Goal: Information Seeking & Learning: Compare options

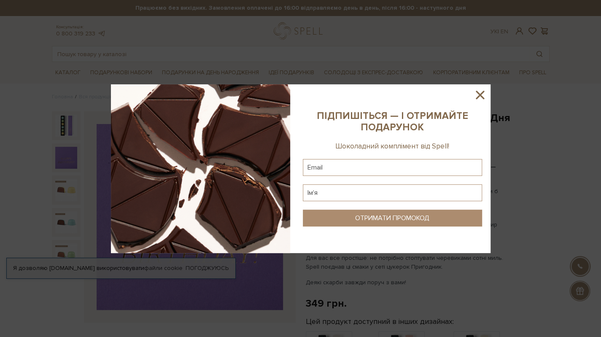
click at [484, 97] on icon at bounding box center [479, 95] width 14 height 14
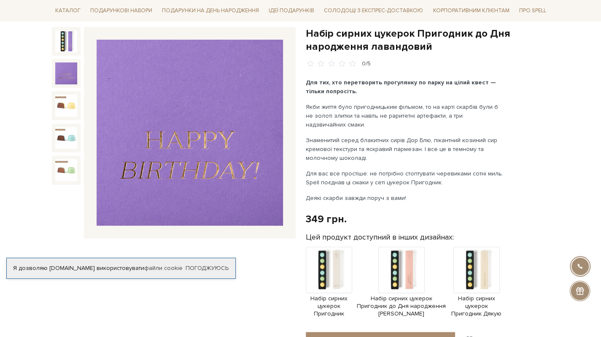
scroll to position [169, 0]
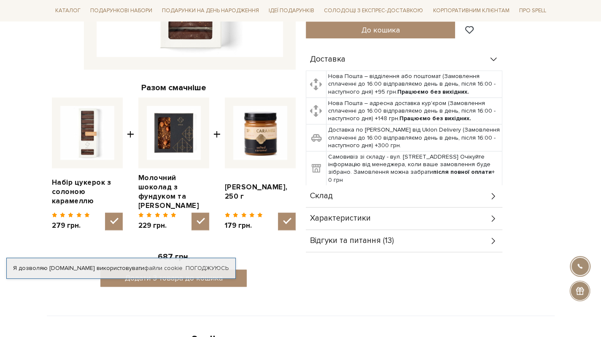
click at [336, 193] on div "Склад" at bounding box center [404, 196] width 196 height 22
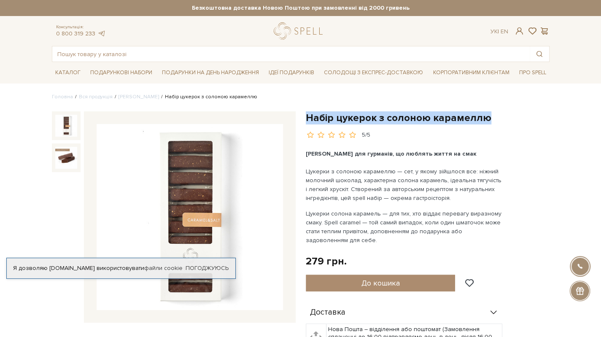
drag, startPoint x: 305, startPoint y: 116, endPoint x: 488, endPoint y: 117, distance: 182.5
click at [488, 117] on h1 "Набір цукерок з солоною карамеллю" at bounding box center [428, 117] width 244 height 13
copy h1 "Набір цукерок з солоною карамеллю"
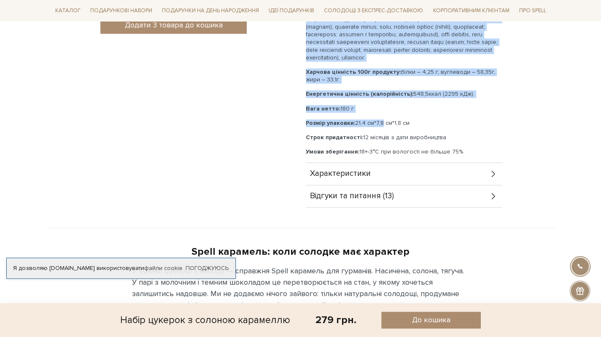
scroll to position [421, 0]
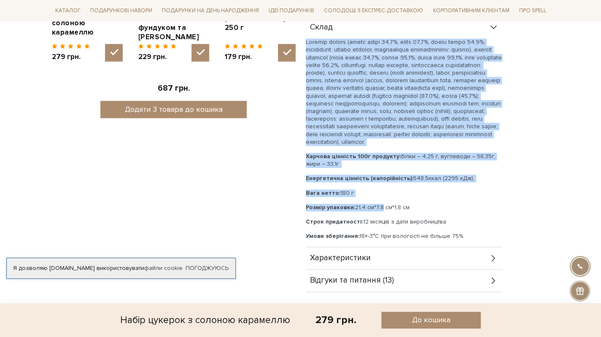
drag, startPoint x: 306, startPoint y: 123, endPoint x: 403, endPoint y: 173, distance: 109.3
click at [403, 173] on div "Харчова цінність 100г продукту: білки – 4,25 г, вуглеводи – 58,35г, жири – 33,1…" at bounding box center [404, 138] width 196 height 201
click at [403, 168] on p "Харчова цінність 100г продукту: білки – 4,25 г, вуглеводи – 58,35г, жири – 33,1…" at bounding box center [404, 160] width 196 height 15
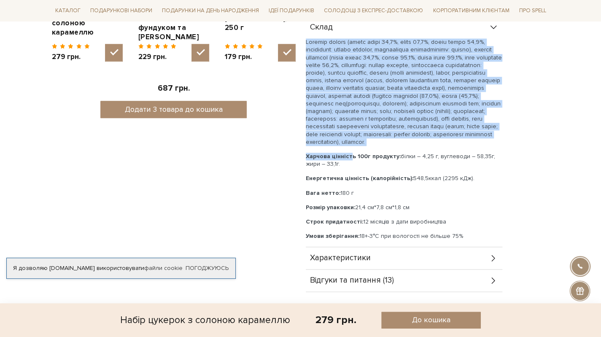
drag, startPoint x: 313, startPoint y: 132, endPoint x: 367, endPoint y: 171, distance: 66.2
click at [367, 171] on div "Харчова цінність 100г продукту: білки – 4,25 г, вуглеводи – 58,35г, жири – 33,1…" at bounding box center [404, 138] width 196 height 201
click at [367, 168] on p "Харчова цінність 100г продукту: білки – 4,25 г, вуглеводи – 58,35г, жири – 33,1…" at bounding box center [404, 160] width 196 height 15
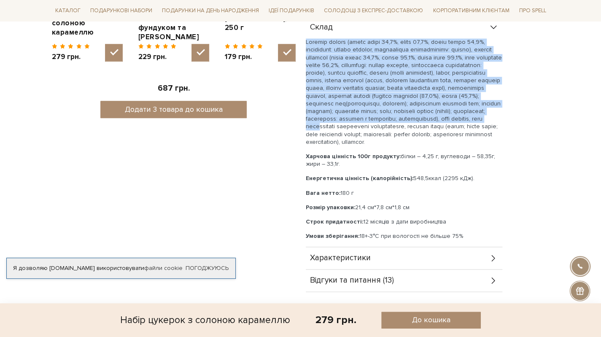
scroll to position [506, 0]
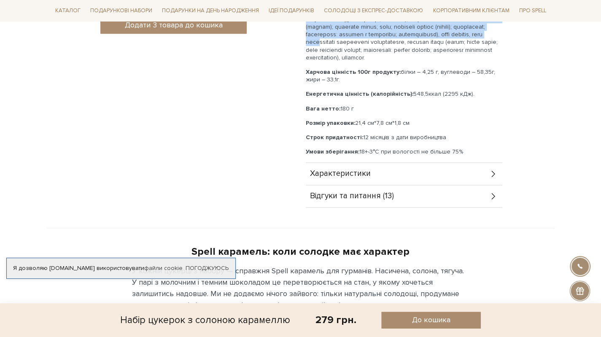
drag, startPoint x: 306, startPoint y: 124, endPoint x: 472, endPoint y: 96, distance: 168.0
click at [471, 96] on div "Харчова цінність 100г продукту: білки – 4,25 г, вуглеводи – 58,35г, жири – 33,1…" at bounding box center [404, 54] width 196 height 201
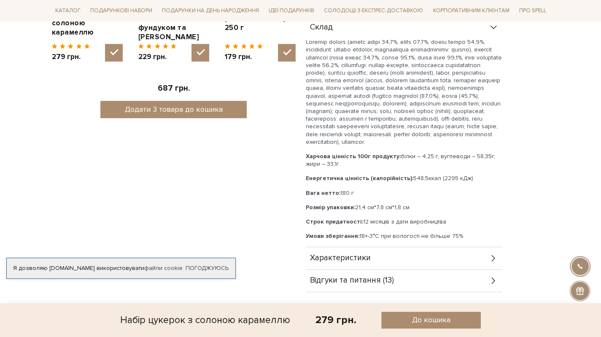
scroll to position [337, 0]
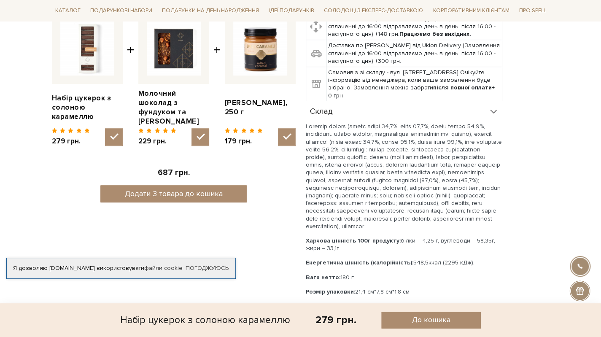
drag, startPoint x: 306, startPoint y: 126, endPoint x: 481, endPoint y: 254, distance: 216.9
click at [481, 254] on div "Харчова цінність 100г продукту: білки – 4,25 г, вуглеводи – 58,35г, жири – 33,1…" at bounding box center [404, 223] width 196 height 201
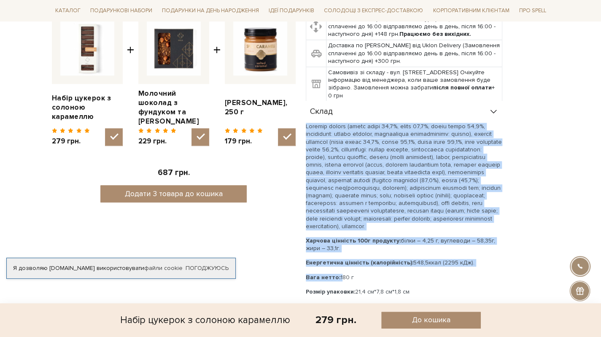
copy div "Шоколад темний (какао терте 43,0%, цукор 43,0%, масло какао 13,0%, емульгатор: …"
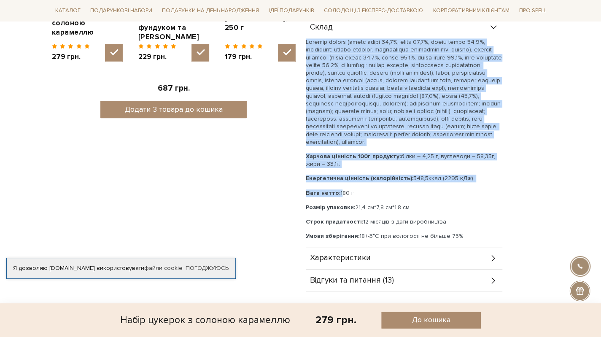
scroll to position [506, 0]
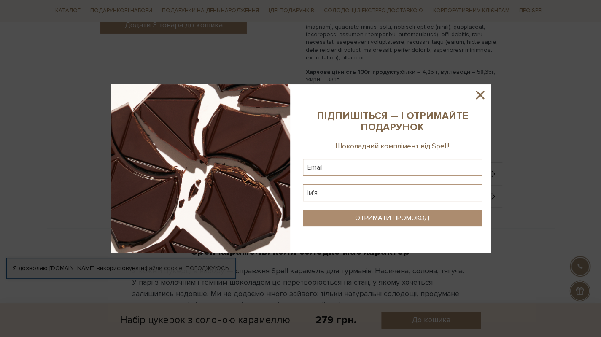
click at [481, 97] on icon at bounding box center [479, 95] width 8 height 8
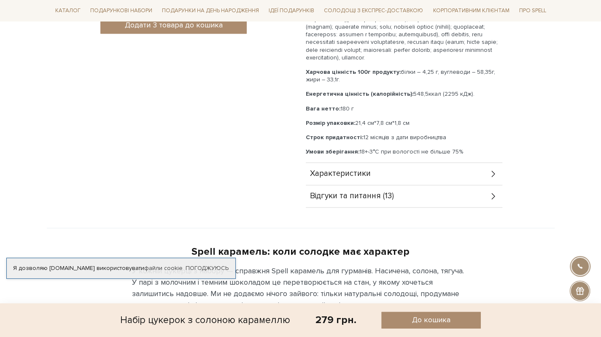
click at [343, 175] on span "Характеристики" at bounding box center [340, 174] width 61 height 8
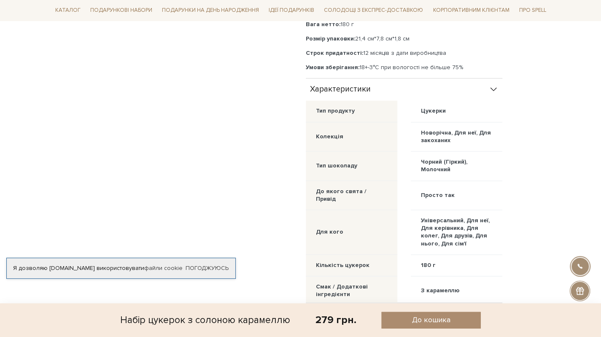
scroll to position [674, 0]
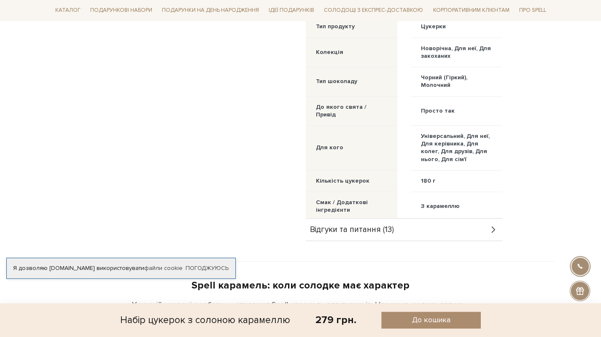
click at [346, 233] on span "Відгуки та питання (13)" at bounding box center [352, 229] width 84 height 8
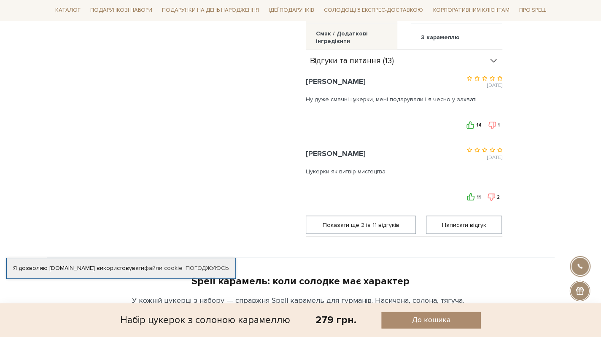
scroll to position [927, 0]
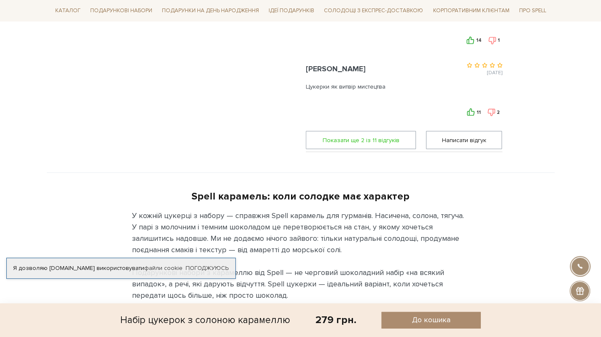
click at [368, 149] on span "Показати ще 2 iз 11 вiдгукiв" at bounding box center [360, 140] width 99 height 17
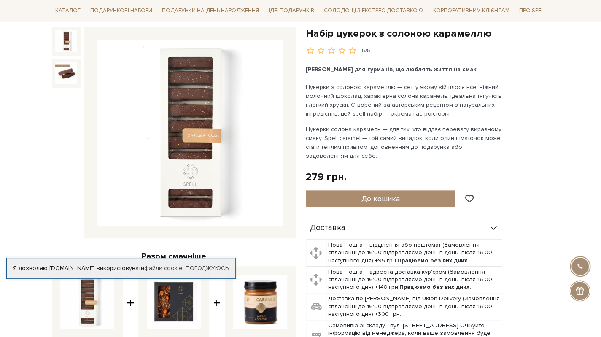
scroll to position [0, 0]
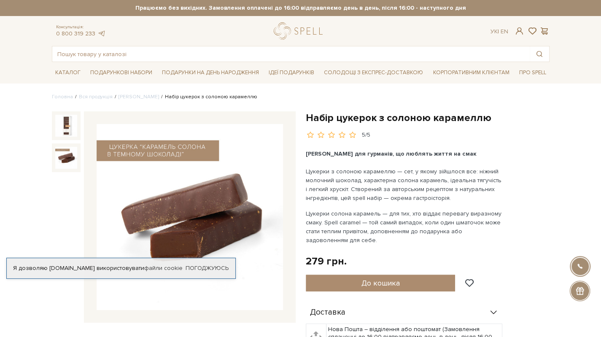
click at [65, 158] on img at bounding box center [66, 158] width 22 height 22
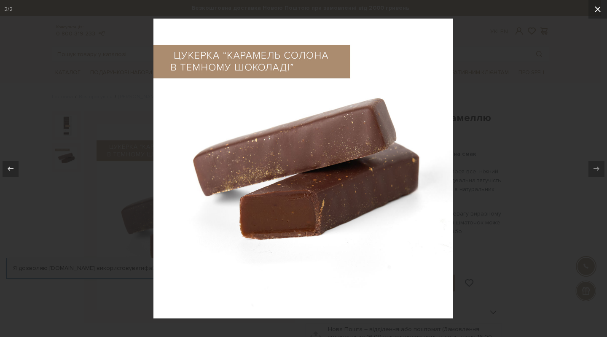
click at [600, 8] on icon at bounding box center [598, 9] width 10 height 10
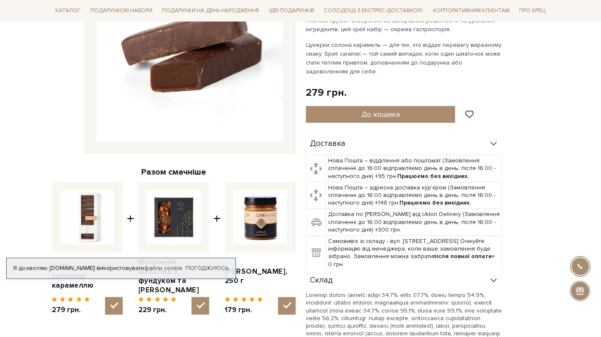
scroll to position [84, 0]
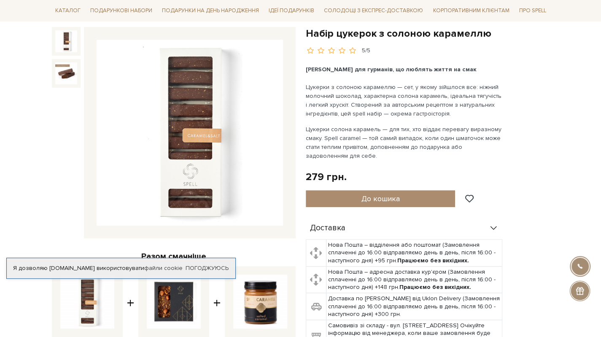
click at [65, 47] on img at bounding box center [66, 41] width 22 height 22
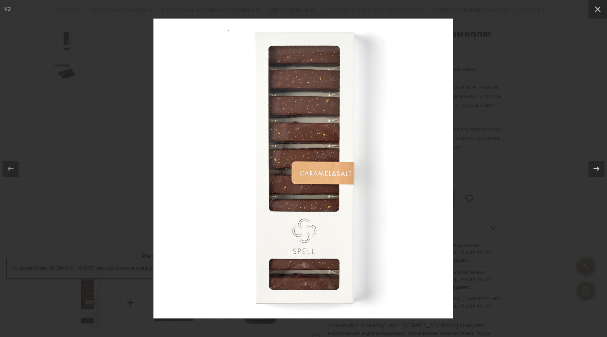
click at [541, 134] on div at bounding box center [303, 168] width 607 height 337
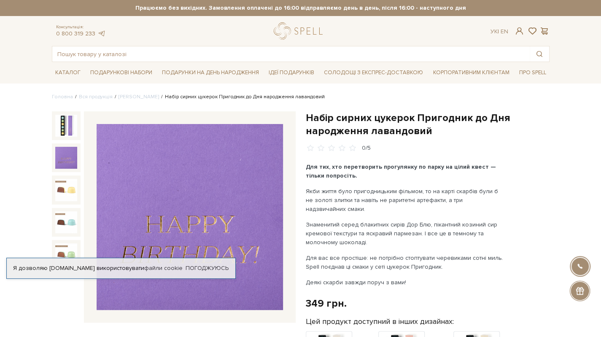
scroll to position [169, 0]
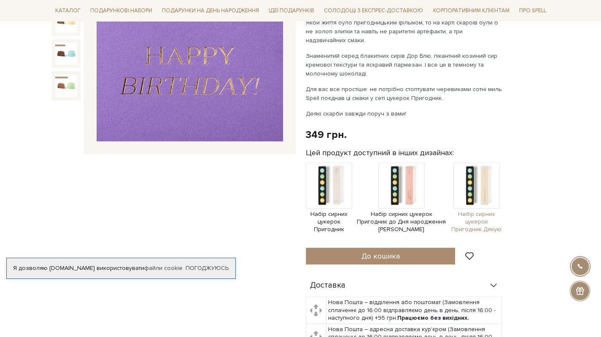
click at [474, 211] on span "Набір сирних цукерок Пригодник Дякую" at bounding box center [476, 221] width 51 height 23
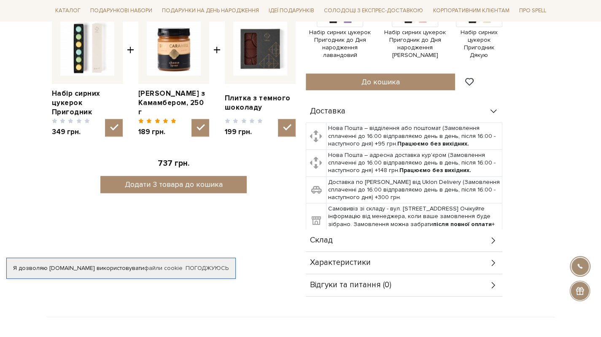
scroll to position [421, 0]
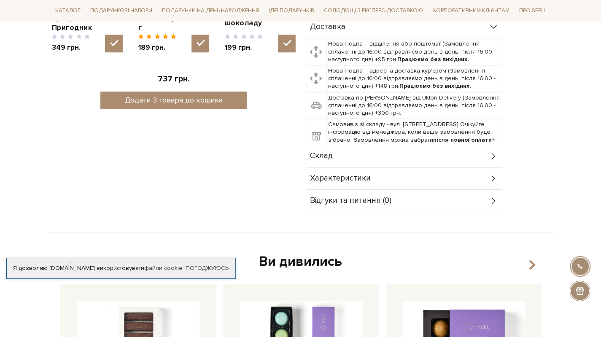
click at [327, 153] on span "Склад" at bounding box center [321, 156] width 23 height 8
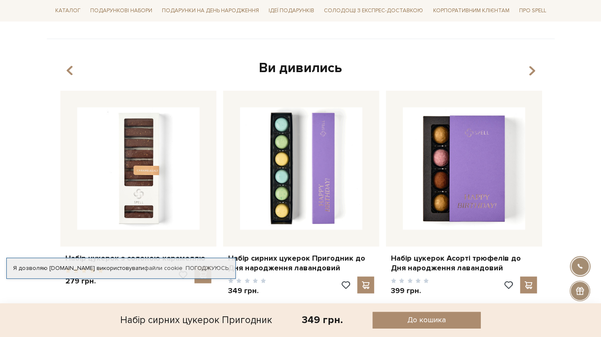
scroll to position [1012, 0]
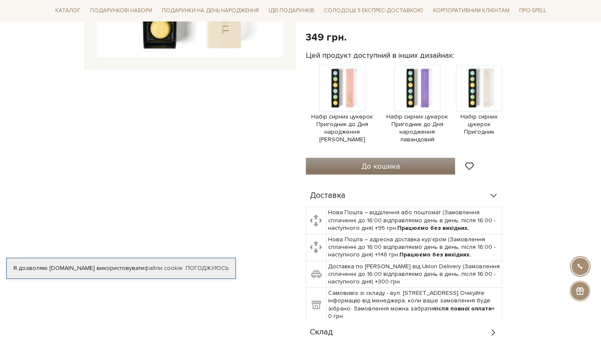
scroll to position [337, 0]
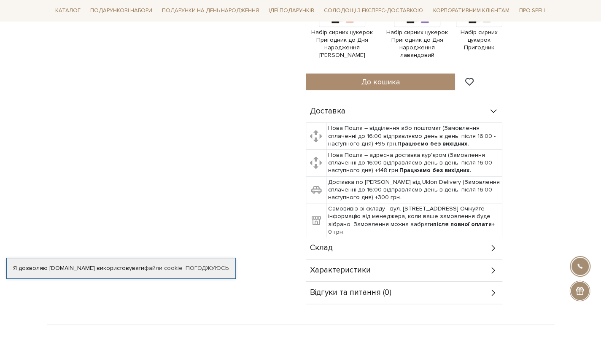
click at [336, 241] on div "Склад" at bounding box center [404, 248] width 196 height 22
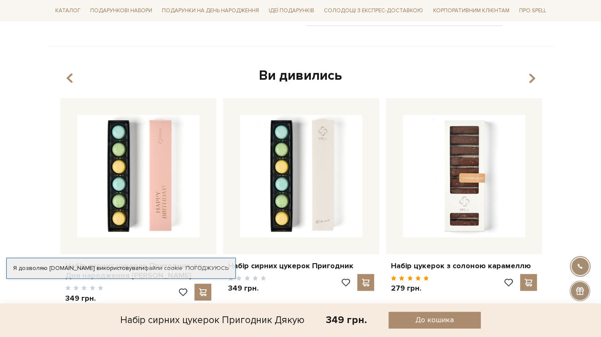
scroll to position [1012, 0]
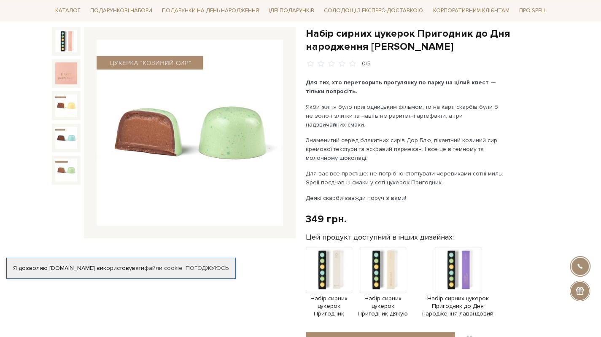
scroll to position [169, 0]
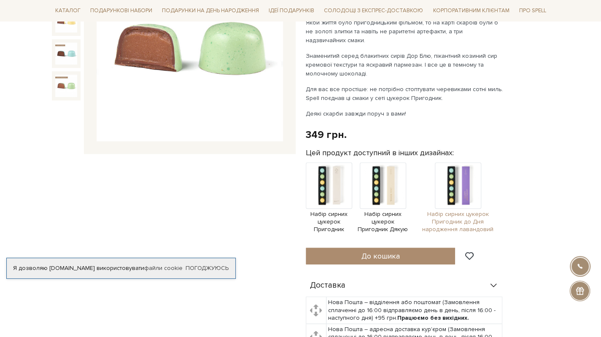
click at [438, 215] on span "Набір сирних цукерок Пригодник до Дня народження лавандовий" at bounding box center [457, 221] width 89 height 23
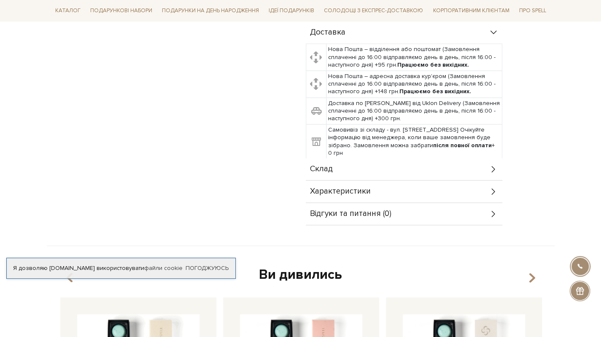
click at [362, 166] on div "Склад" at bounding box center [404, 169] width 196 height 22
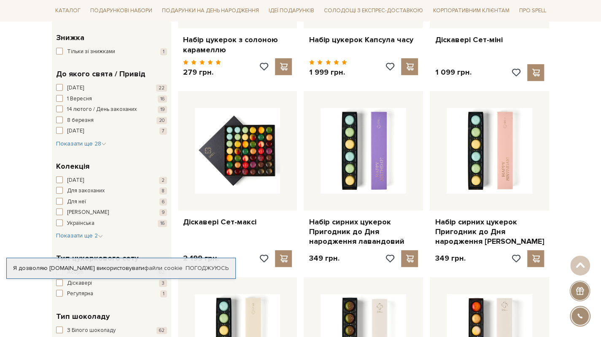
scroll to position [421, 0]
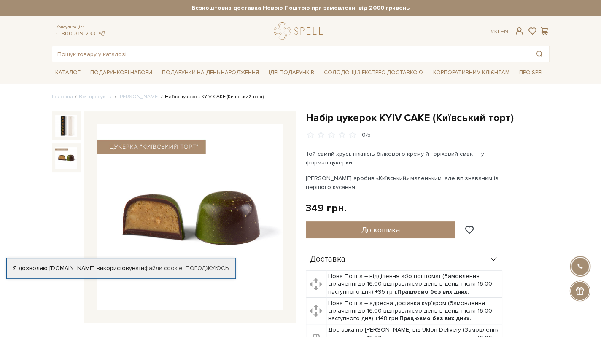
click at [62, 157] on img at bounding box center [66, 158] width 22 height 22
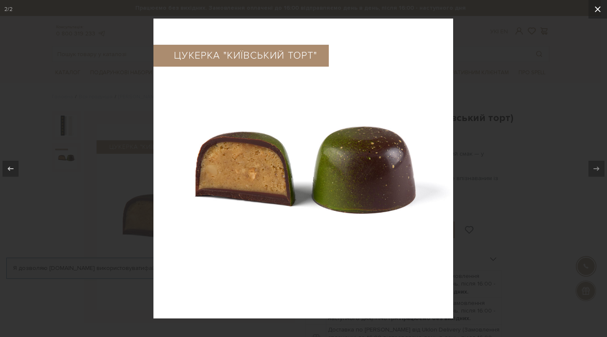
click at [598, 8] on icon at bounding box center [598, 9] width 10 height 10
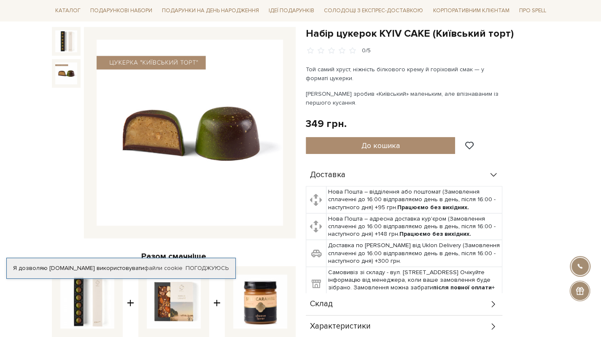
scroll to position [169, 0]
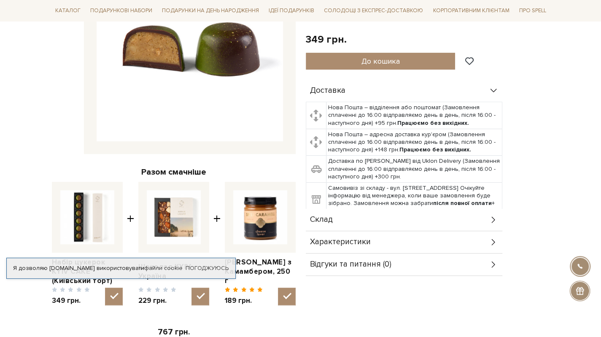
click at [357, 220] on div "Склад" at bounding box center [404, 220] width 196 height 22
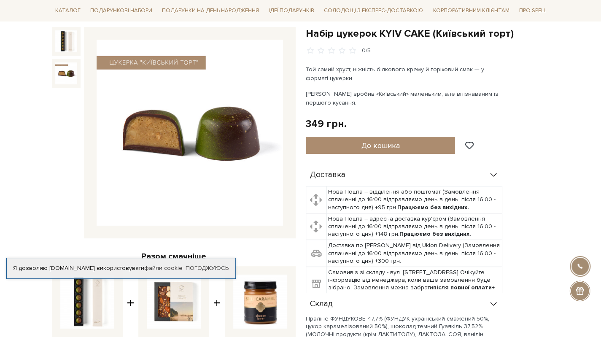
scroll to position [0, 0]
